Goal: Find specific page/section: Find specific page/section

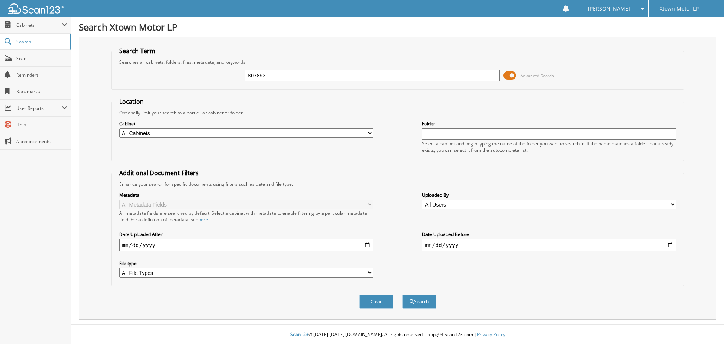
type input "807893"
click at [403, 294] on button "Search" at bounding box center [420, 301] width 34 height 14
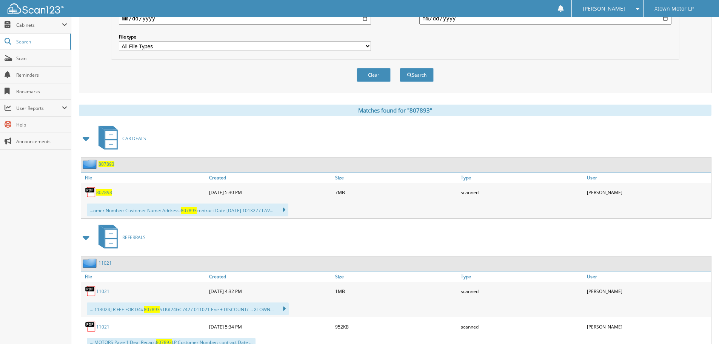
click at [108, 195] on span "807893" at bounding box center [104, 192] width 16 height 6
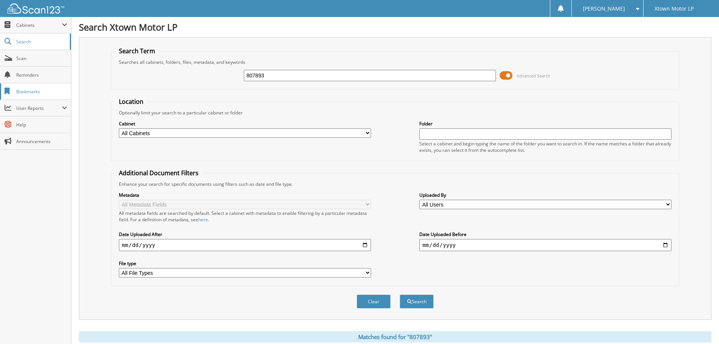
drag, startPoint x: 307, startPoint y: 78, endPoint x: 0, endPoint y: 90, distance: 307.7
click at [0, 91] on body "Adam N. Settings Logout Xtown Motor LP Close Cabinets" at bounding box center [359, 329] width 719 height 659
type input "RC127427"
click at [400, 294] on button "Search" at bounding box center [417, 301] width 34 height 14
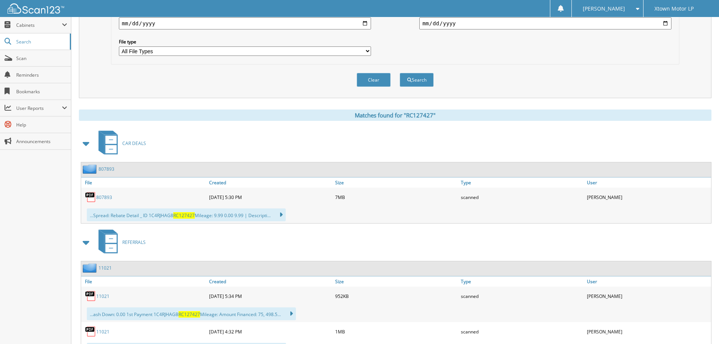
scroll to position [254, 0]
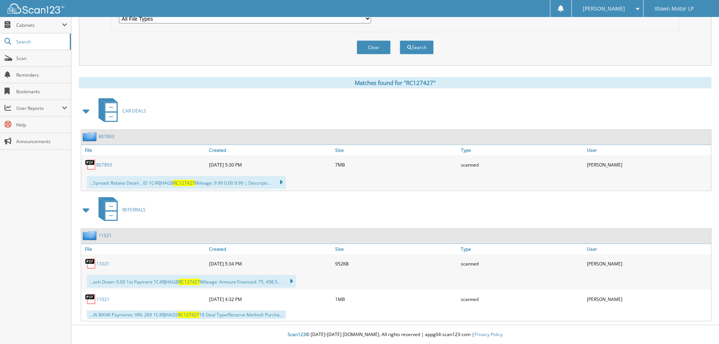
click at [129, 209] on span "REFERRALS" at bounding box center [133, 209] width 23 height 6
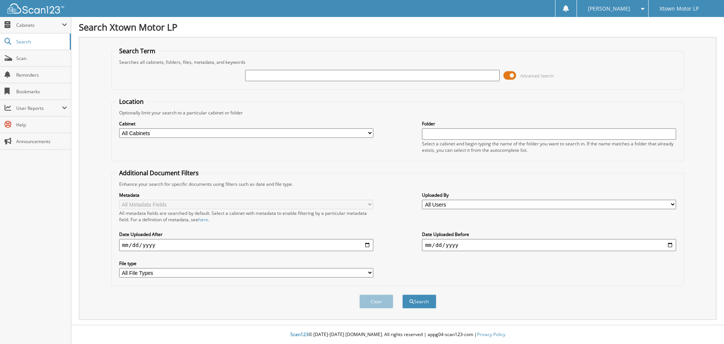
click at [323, 76] on input "text" at bounding box center [372, 75] width 254 height 11
type input "RC127427"
click at [403, 294] on button "Search" at bounding box center [420, 301] width 34 height 14
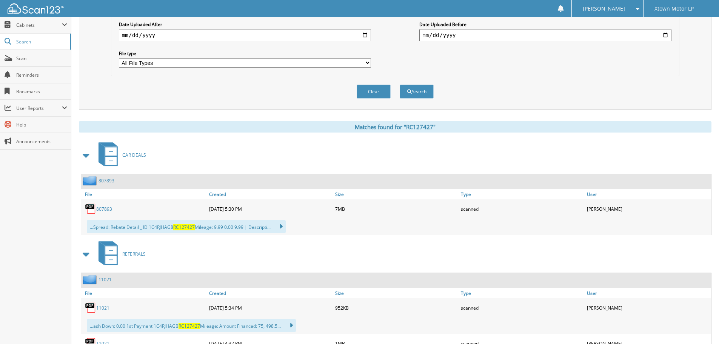
scroll to position [254, 0]
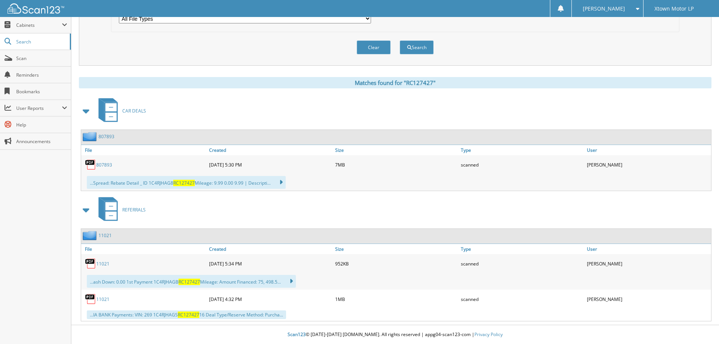
click at [104, 262] on link "11021" at bounding box center [102, 263] width 13 height 6
